Goal: Find contact information: Find contact information

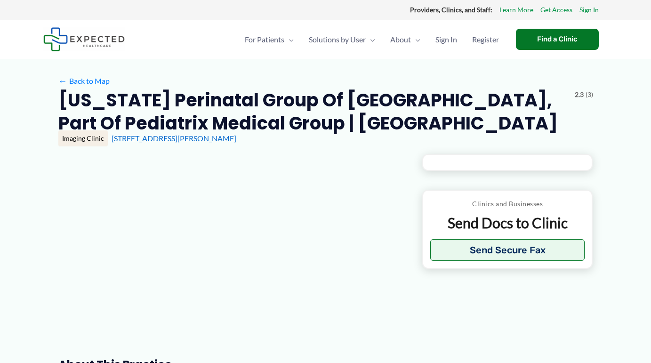
type input "**********"
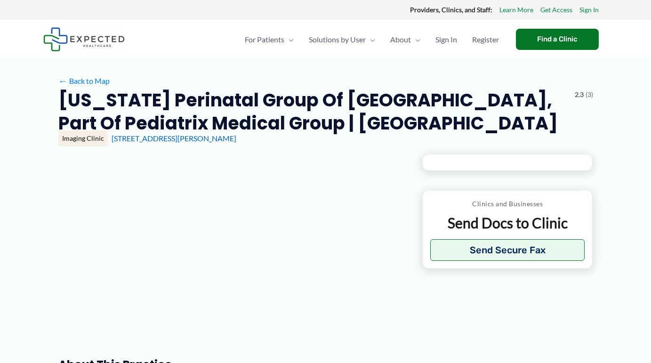
type input "**********"
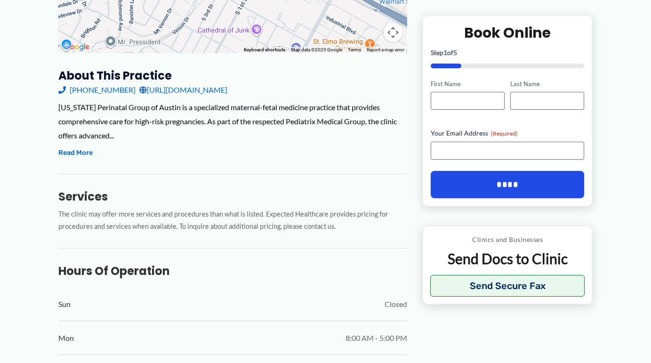
scroll to position [329, 0]
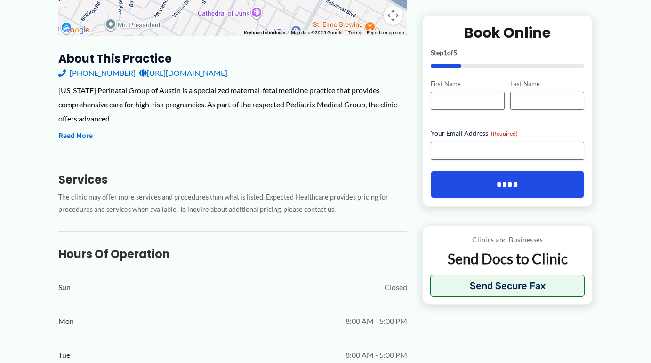
click at [200, 66] on link "[URL][DOMAIN_NAME]" at bounding box center [183, 73] width 88 height 14
